Goal: Task Accomplishment & Management: Use online tool/utility

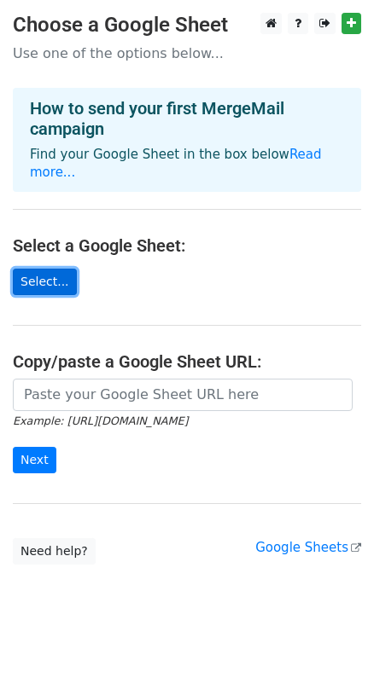
click at [39, 281] on link "Select..." at bounding box center [45, 282] width 64 height 26
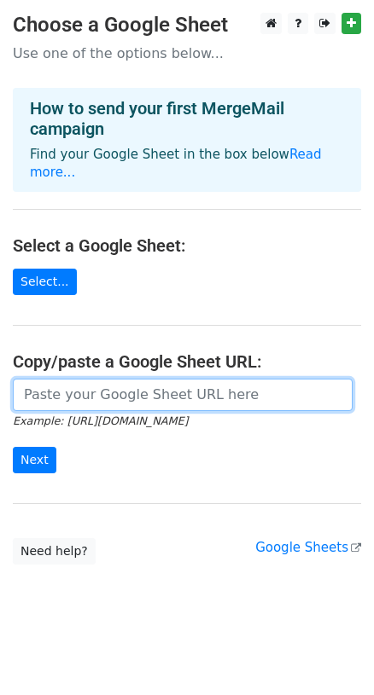
click at [157, 393] on input "url" at bounding box center [182, 395] width 339 height 32
paste input "https://docs.google.com/spreadsheets/d/1TD4XYG8GTjAEZIgkQPuzWYmGkNjHL2Y_OZE_8tK…"
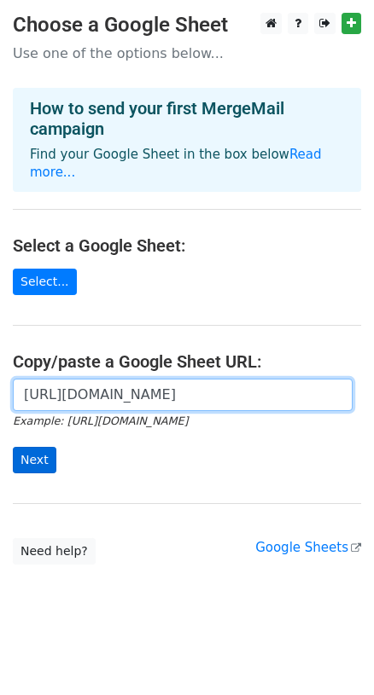
type input "https://docs.google.com/spreadsheets/d/1TD4XYG8GTjAEZIgkQPuzWYmGkNjHL2Y_OZE_8tK…"
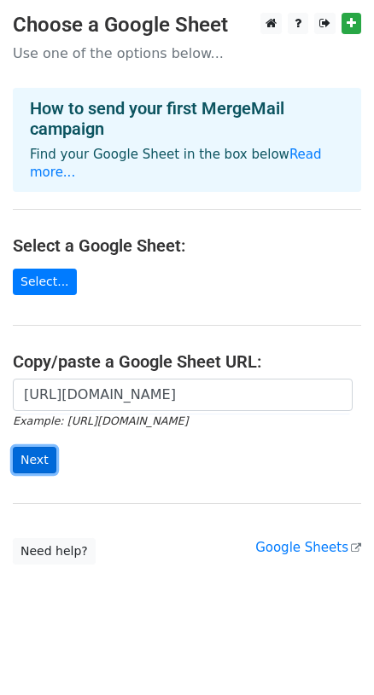
click at [49, 456] on input "Next" at bounding box center [34, 460] width 43 height 26
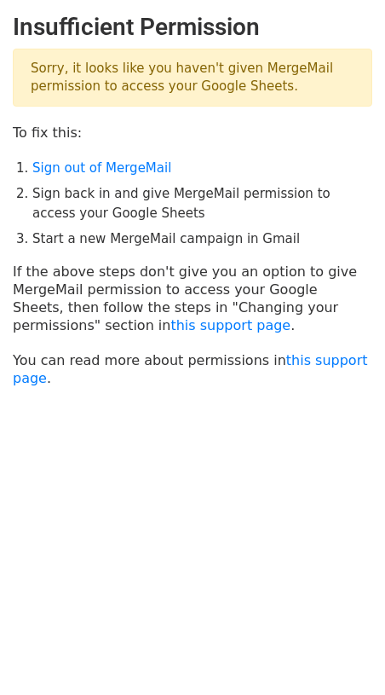
click at [235, 86] on p "Sorry, it looks like you haven't given MergeMail permission to access your Goog…" at bounding box center [193, 78] width 360 height 58
click at [142, 165] on link "Sign out of MergeMail" at bounding box center [101, 167] width 139 height 15
click at [200, 205] on li "Sign back in and give MergeMail permission to access your Google Sheets" at bounding box center [202, 203] width 340 height 38
click at [251, 71] on p "Sorry, it looks like you haven't given MergeMail permission to access your Goog…" at bounding box center [193, 78] width 360 height 58
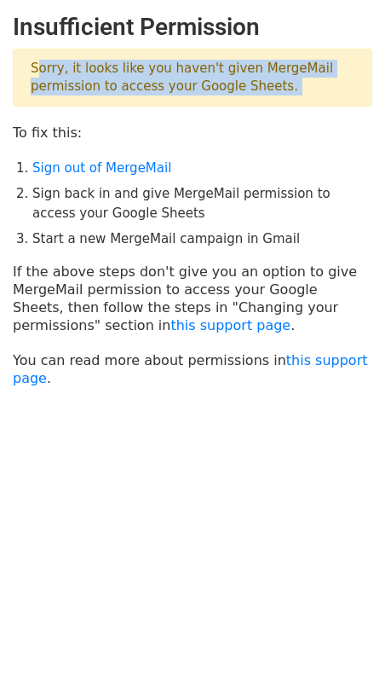
click at [252, 71] on p "Sorry, it looks like you haven't given MergeMail permission to access your Goog…" at bounding box center [193, 78] width 360 height 58
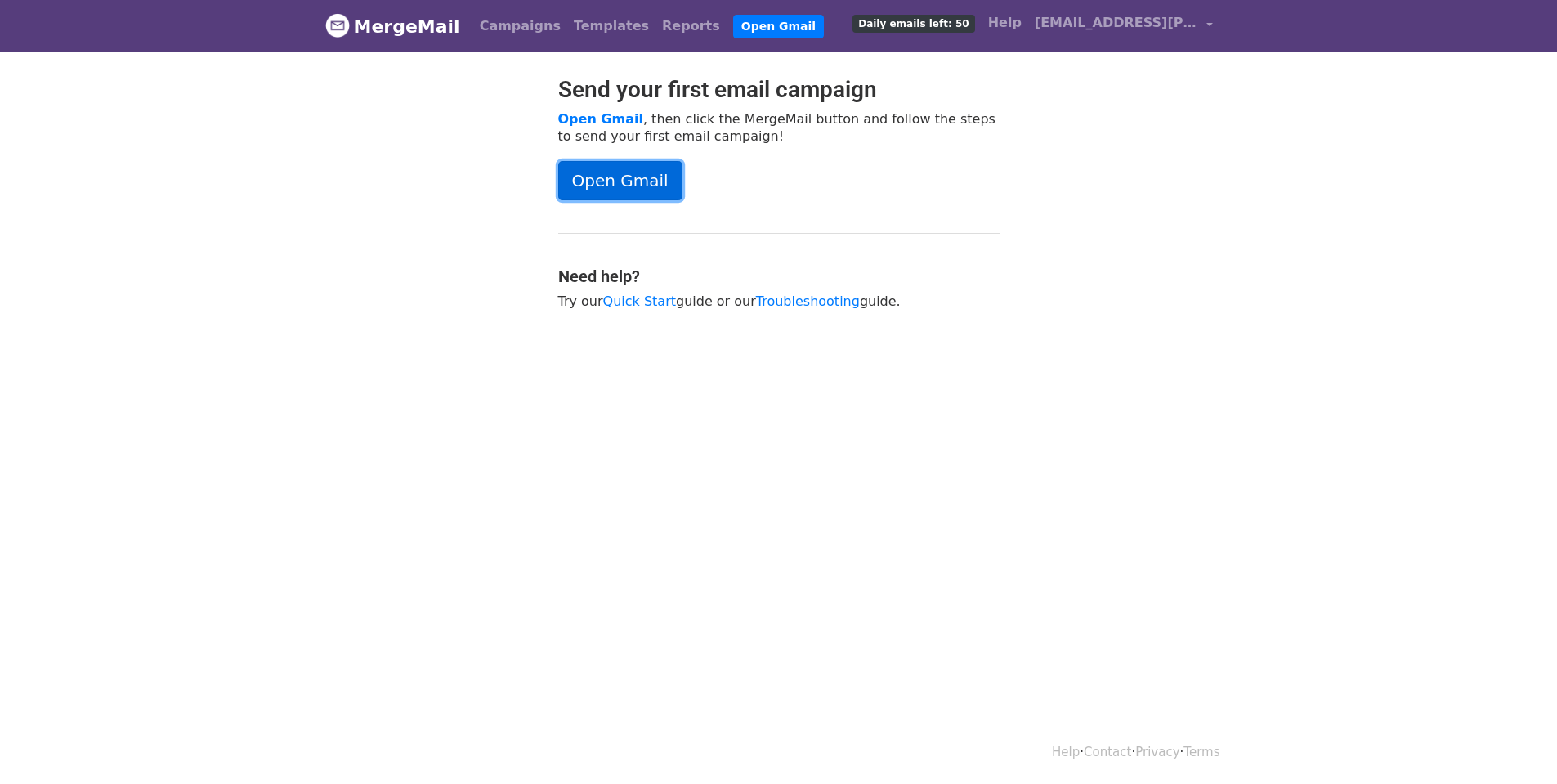
click at [630, 180] on link "Open Gmail" at bounding box center [620, 180] width 125 height 39
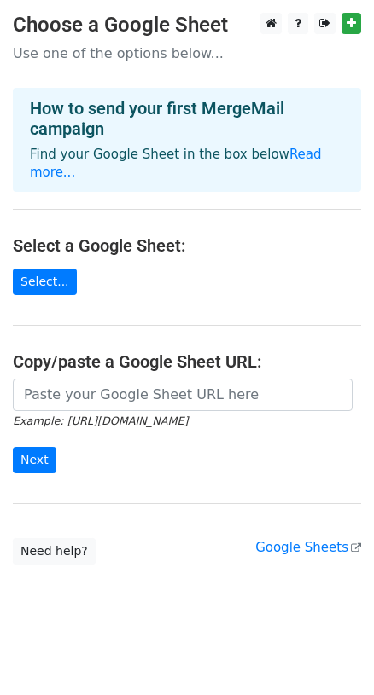
scroll to position [5, 0]
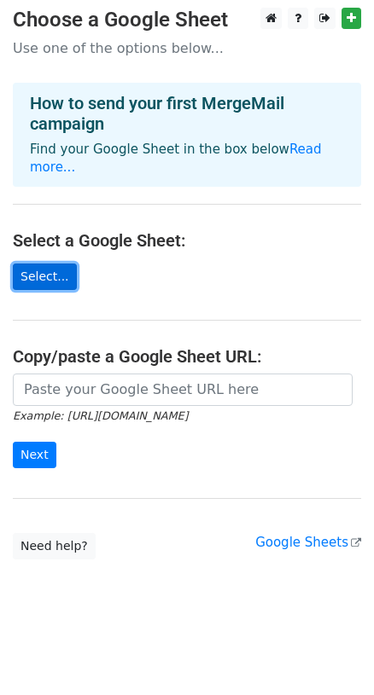
click at [51, 275] on link "Select..." at bounding box center [45, 276] width 64 height 26
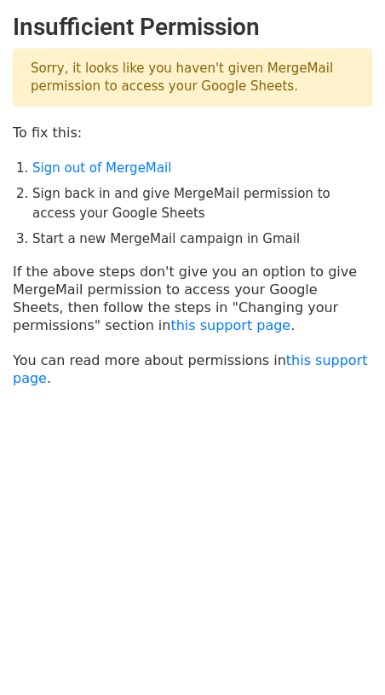
click at [95, 197] on li "Sign back in and give MergeMail permission to access your Google Sheets" at bounding box center [202, 203] width 340 height 38
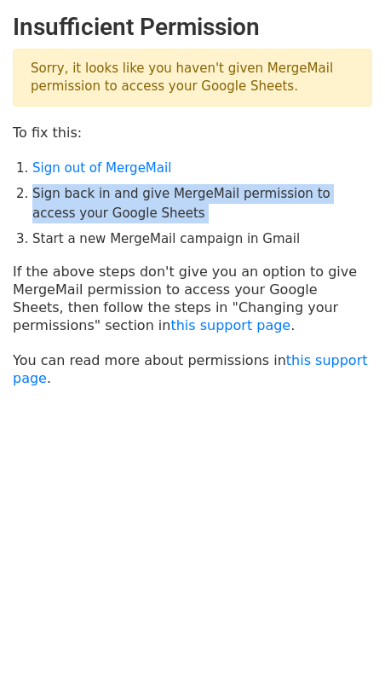
click at [95, 196] on li "Sign back in and give MergeMail permission to access your Google Sheets" at bounding box center [202, 203] width 340 height 38
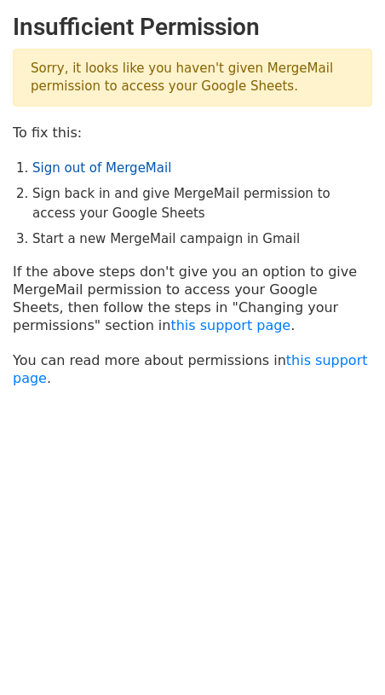
click at [105, 171] on link "Sign out of MergeMail" at bounding box center [101, 167] width 139 height 15
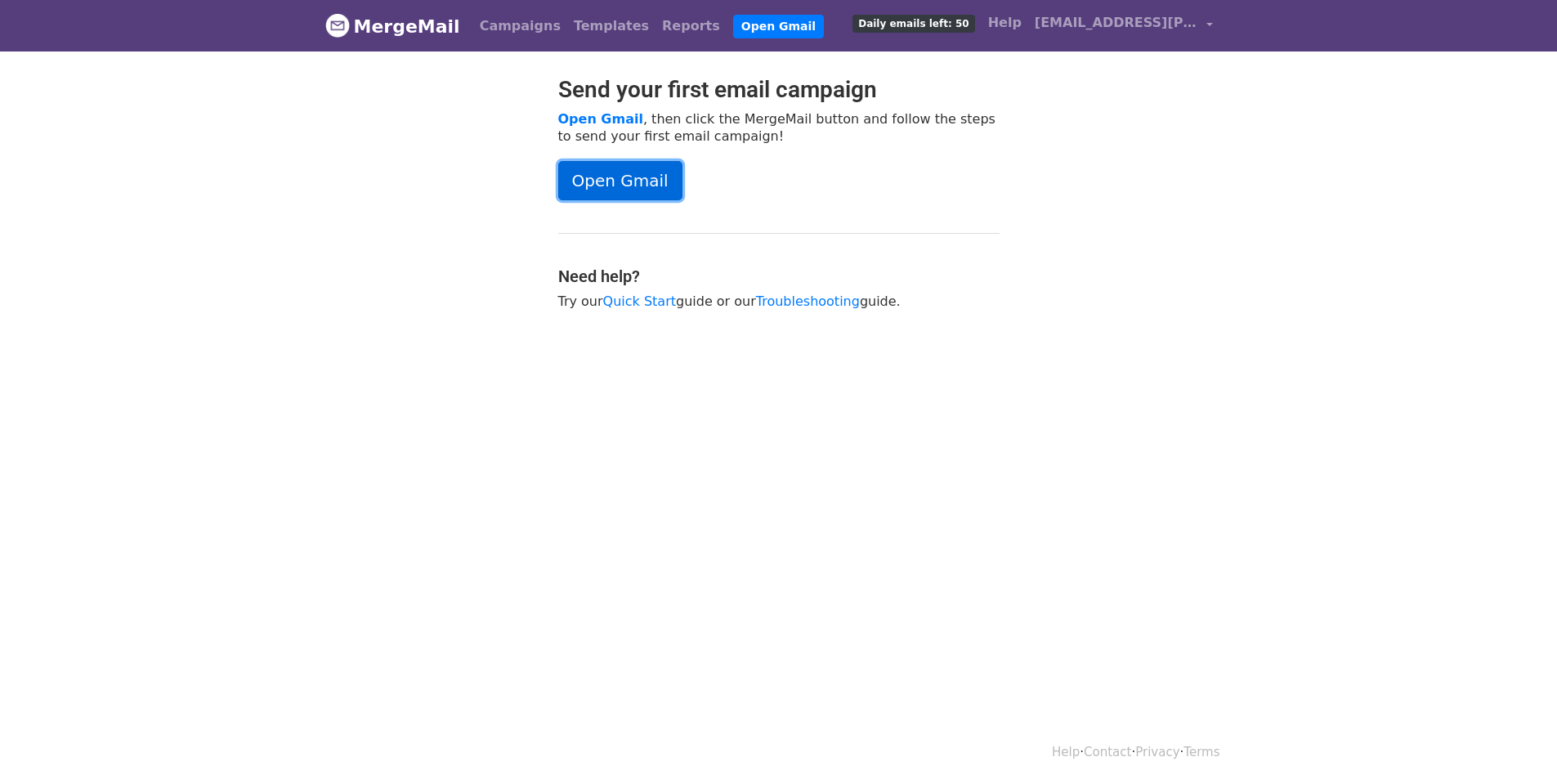
click at [617, 175] on link "Open Gmail" at bounding box center [620, 180] width 125 height 39
click at [967, 164] on div "Open Gmail" at bounding box center [778, 180] width 441 height 39
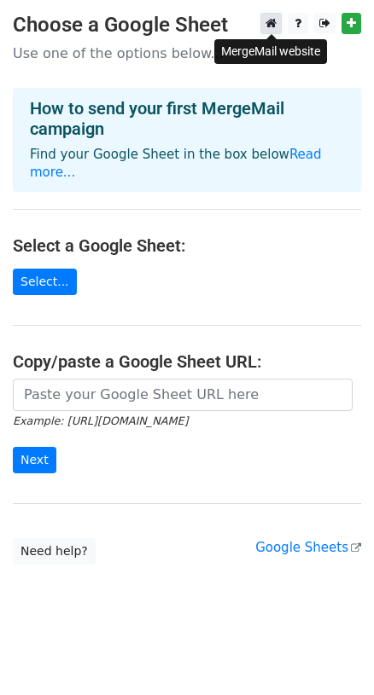
click at [272, 16] on link at bounding box center [270, 23] width 21 height 21
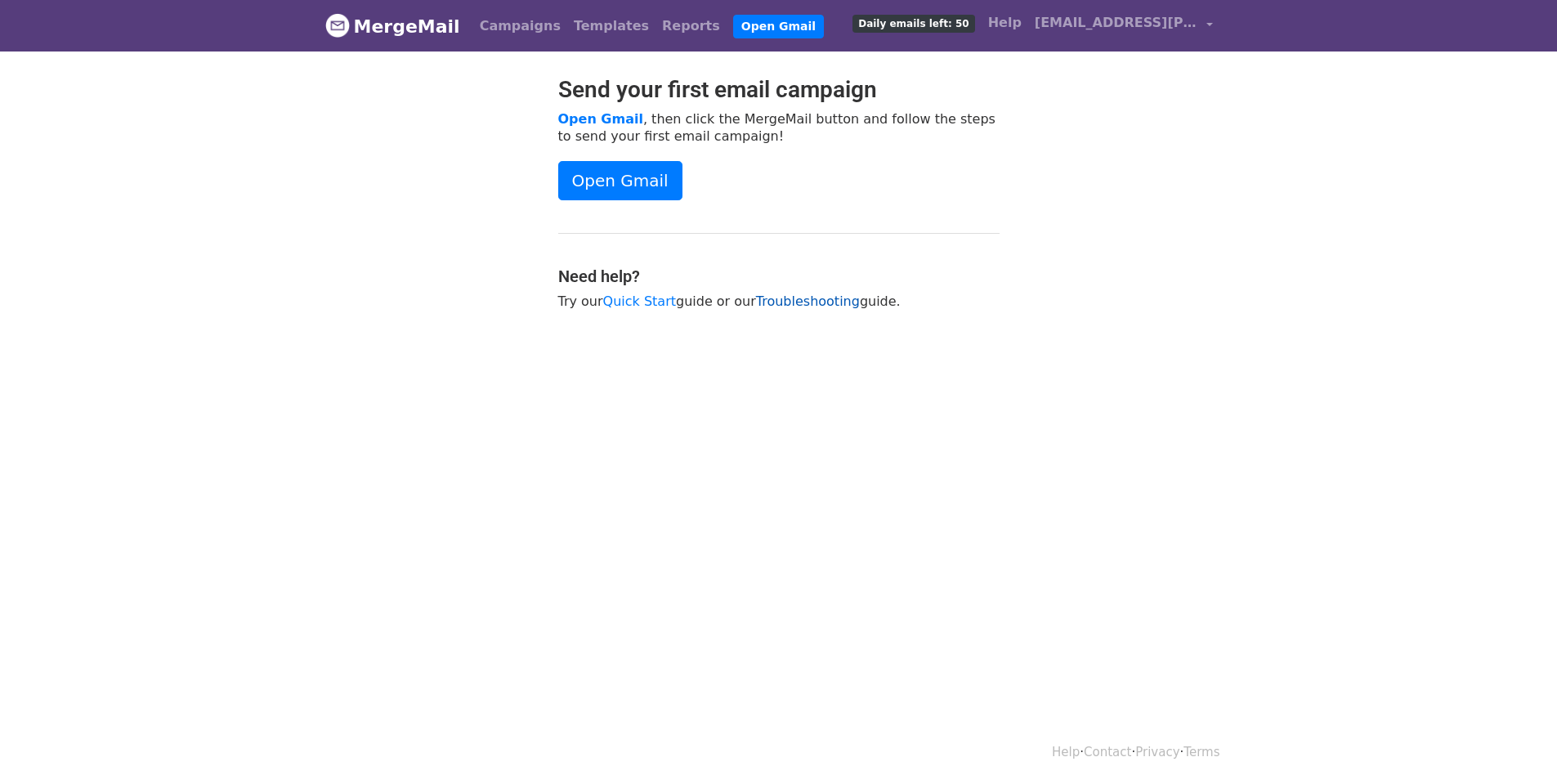
click at [816, 297] on link "Troubleshooting" at bounding box center [808, 301] width 104 height 15
